Goal: Task Accomplishment & Management: Use online tool/utility

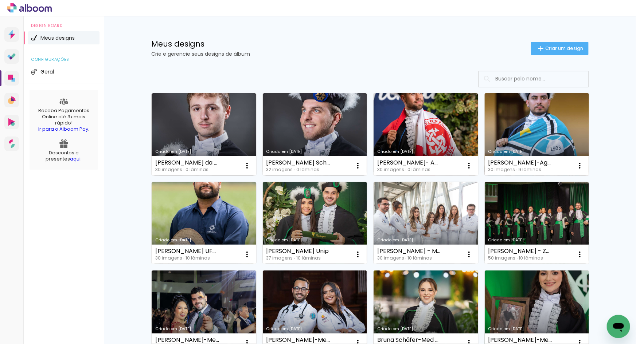
click at [528, 117] on link "Criado em [DATE]" at bounding box center [537, 134] width 105 height 82
